Goal: Task Accomplishment & Management: Use online tool/utility

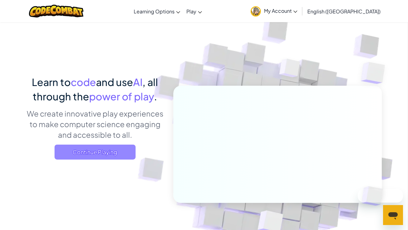
click at [87, 151] on span "Continue Playing" at bounding box center [94, 151] width 81 height 15
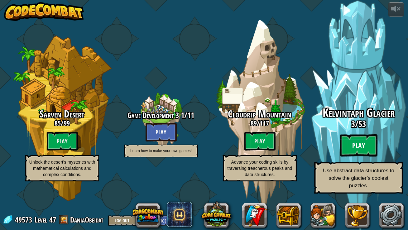
click at [347, 152] on btn "Play" at bounding box center [358, 145] width 37 height 22
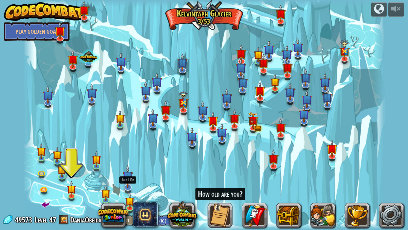
click at [129, 179] on img at bounding box center [128, 176] width 10 height 23
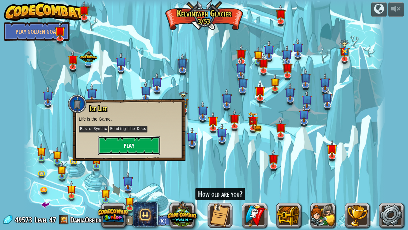
click at [124, 148] on button "Play" at bounding box center [129, 145] width 62 height 19
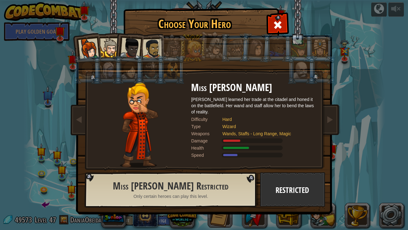
click at [104, 48] on div at bounding box center [109, 47] width 19 height 19
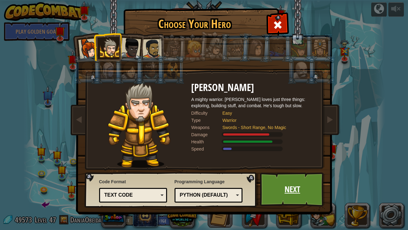
click at [297, 204] on link "Next" at bounding box center [292, 189] width 65 height 34
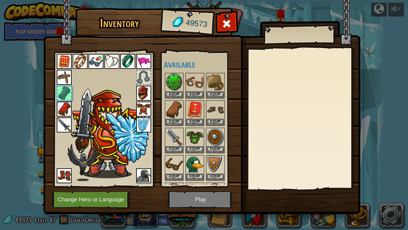
scroll to position [241, 0]
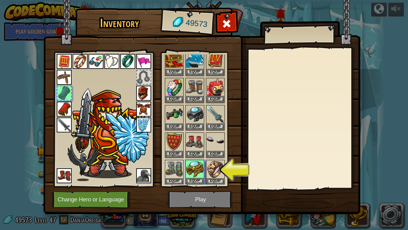
click at [196, 170] on img at bounding box center [194, 168] width 17 height 17
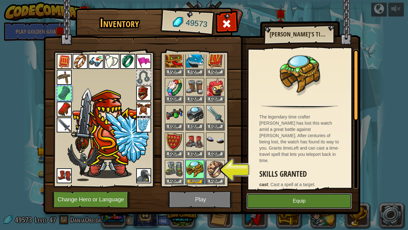
click at [286, 206] on button "Equip" at bounding box center [298, 201] width 105 height 16
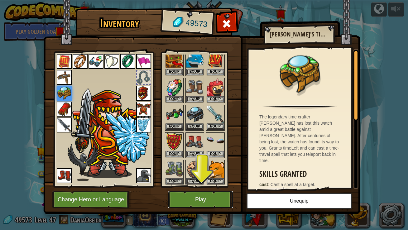
click at [215, 196] on button "Play" at bounding box center [200, 199] width 65 height 17
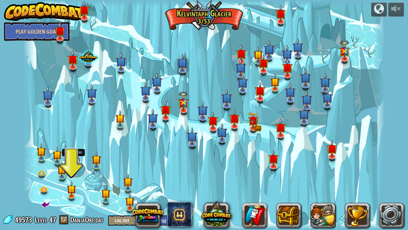
click at [73, 160] on link at bounding box center [74, 160] width 12 height 12
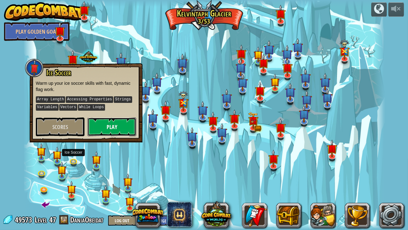
click at [107, 133] on button "Play" at bounding box center [111, 126] width 49 height 19
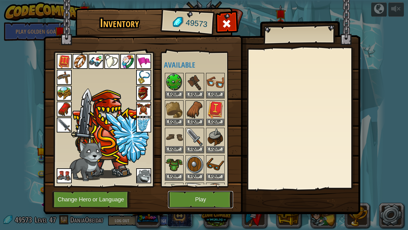
click at [188, 194] on button "Play" at bounding box center [200, 199] width 65 height 17
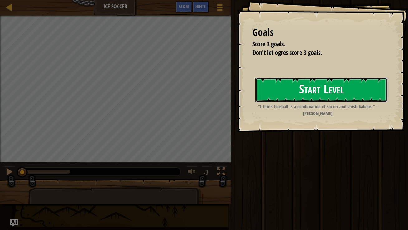
click at [301, 86] on button "Start Level" at bounding box center [321, 90] width 132 height 25
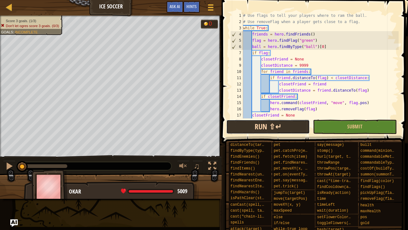
click at [293, 129] on button "Run ⇧↵" at bounding box center [267, 127] width 83 height 14
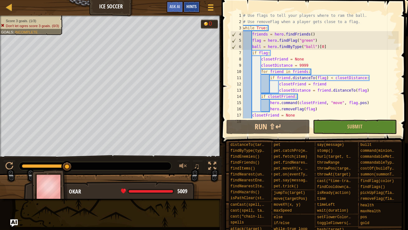
click at [191, 9] on div "Hints" at bounding box center [191, 7] width 16 height 12
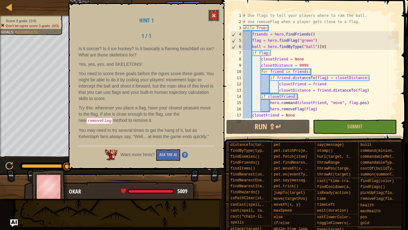
click at [215, 17] on span at bounding box center [213, 15] width 4 height 4
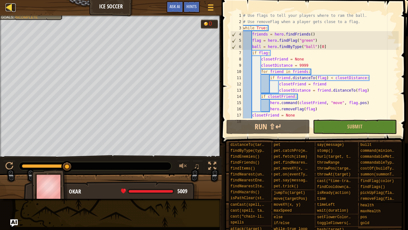
click at [12, 10] on div at bounding box center [10, 7] width 8 height 8
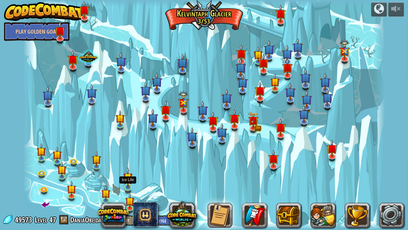
click at [128, 182] on img at bounding box center [127, 177] width 9 height 21
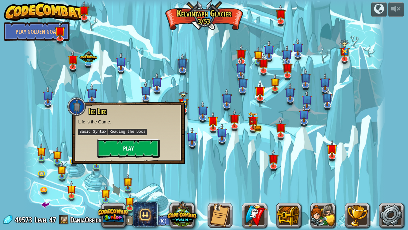
click at [146, 141] on button "Play" at bounding box center [128, 148] width 62 height 19
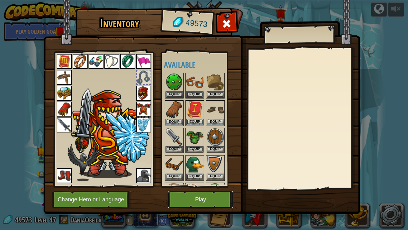
click at [187, 203] on button "Play" at bounding box center [200, 199] width 65 height 17
click at [207, 202] on button "Play" at bounding box center [200, 199] width 65 height 17
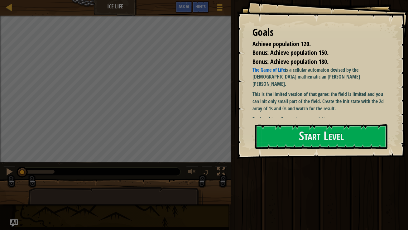
drag, startPoint x: 342, startPoint y: 112, endPoint x: 259, endPoint y: 61, distance: 97.4
click at [259, 61] on div "Goals Achieve population 120. Bonus: Achieve population 150. Bonus: Achieve pop…" at bounding box center [322, 79] width 171 height 158
click at [274, 67] on link "The Game of Life" at bounding box center [268, 69] width 32 height 7
click at [271, 140] on button "Start Level" at bounding box center [321, 136] width 132 height 25
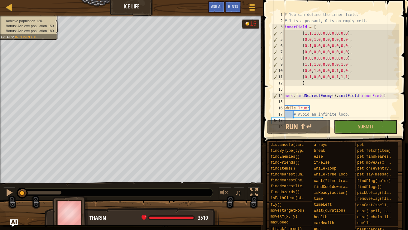
scroll to position [12, 0]
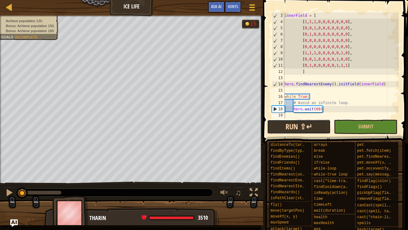
click at [303, 129] on button "Run ⇧↵" at bounding box center [299, 127] width 64 height 14
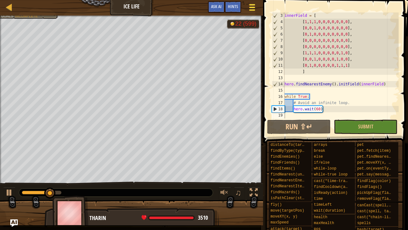
click at [254, 11] on span at bounding box center [252, 9] width 6 height 1
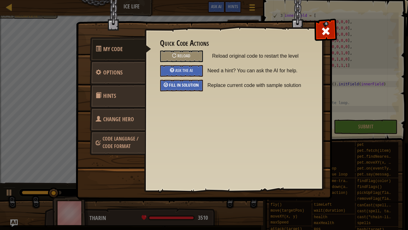
click at [183, 84] on span "Fill in solution" at bounding box center [184, 85] width 30 height 6
click at [294, 63] on div "Quick Code Actions Reload Reload original code to restart the level Ask the AI …" at bounding box center [233, 65] width 147 height 52
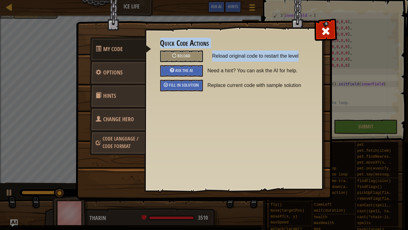
drag, startPoint x: 294, startPoint y: 63, endPoint x: 290, endPoint y: 17, distance: 46.3
click at [290, 22] on div "My Code Options Hints Change Hero Code Language / Code Format Quick Code Action…" at bounding box center [203, 110] width 255 height 177
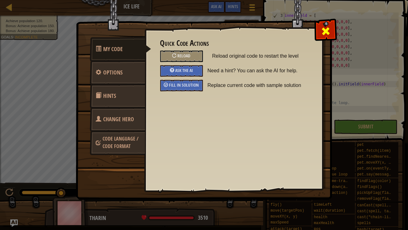
click at [330, 34] on div at bounding box center [325, 30] width 20 height 20
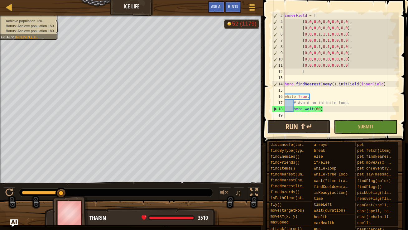
click at [312, 125] on button "Run ⇧↵" at bounding box center [299, 127] width 64 height 14
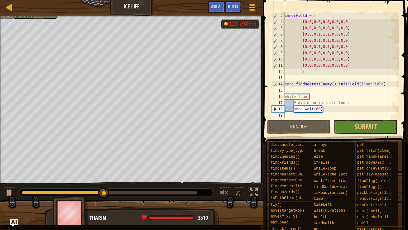
scroll to position [0, 0]
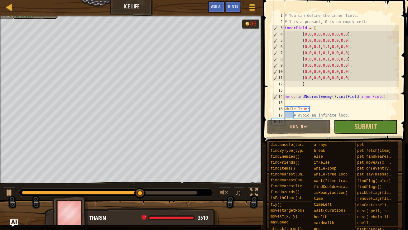
click at [9, 16] on div at bounding box center [131, 17] width 263 height 2
click at [54, 18] on div "Achieve population 120. Bonus: Achieve population 150. Bonus: Achieve populatio…" at bounding box center [26, 4] width 66 height 28
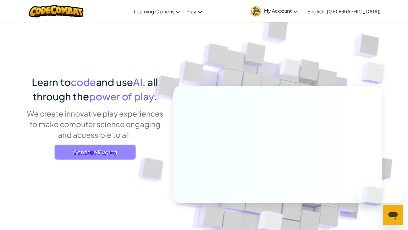
click at [84, 152] on span "Continue Playing" at bounding box center [94, 151] width 81 height 15
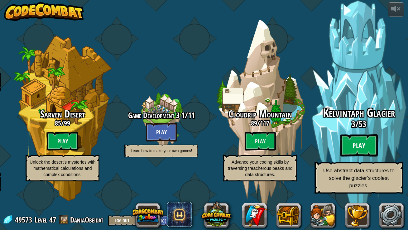
click at [349, 144] on btn "Play" at bounding box center [358, 145] width 37 height 22
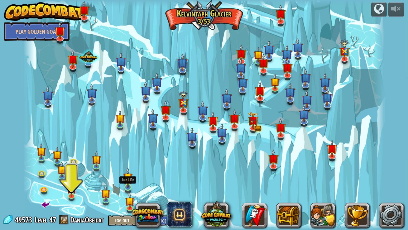
click at [130, 186] on img at bounding box center [127, 177] width 9 height 21
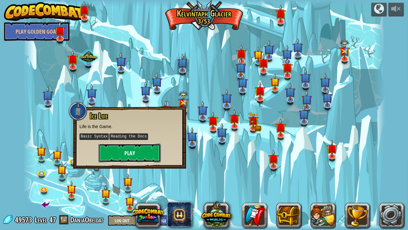
click at [145, 156] on button "Play" at bounding box center [129, 153] width 62 height 19
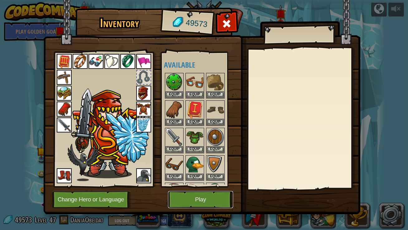
click at [186, 192] on button "Play" at bounding box center [200, 199] width 65 height 17
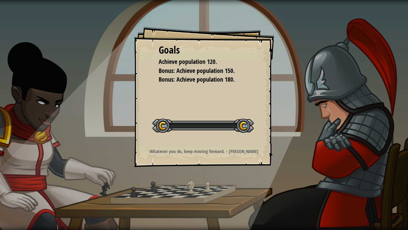
click at [186, 194] on div "Goals Achieve population 120. Bonus: Achieve population 150. Bonus: Achieve pop…" at bounding box center [204, 115] width 408 height 230
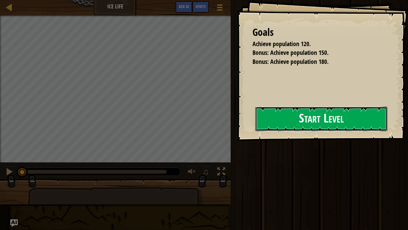
click at [259, 116] on button "Start Level" at bounding box center [321, 118] width 132 height 25
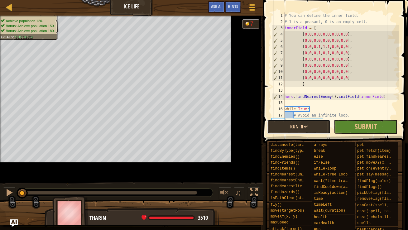
click at [276, 125] on button "Run ⇧↵" at bounding box center [299, 127] width 64 height 14
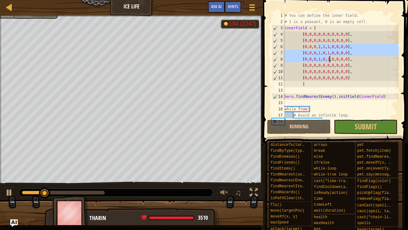
drag, startPoint x: 318, startPoint y: 46, endPoint x: 329, endPoint y: 58, distance: 16.5
click at [329, 58] on div "# You can define the inner field. # 1 is a peasant, 0 is an empty cell. innerFi…" at bounding box center [340, 71] width 115 height 118
type textarea "[0,0,0,1,0,1,0,0,0,0], [0,0,0,1,0,1,0,0,0,0],"
